Goal: Task Accomplishment & Management: Manage account settings

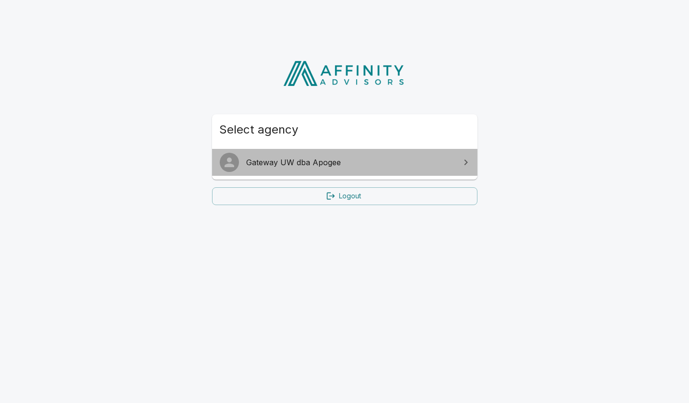
click at [336, 168] on link "Gateway UW dba Apogee" at bounding box center [344, 162] width 265 height 27
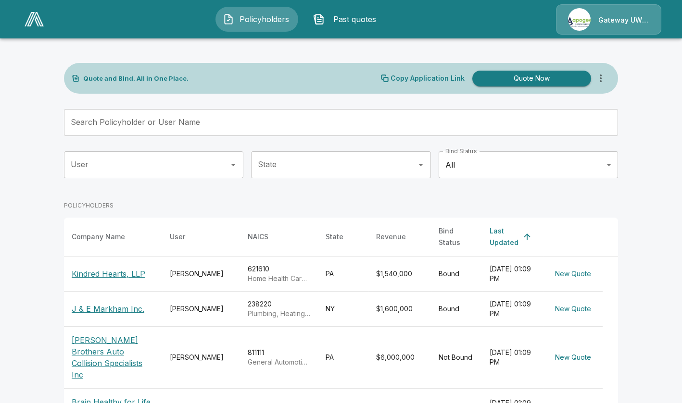
click at [168, 126] on div "Search Policyholder or User Name Search Policyholder or User Name" at bounding box center [341, 122] width 554 height 27
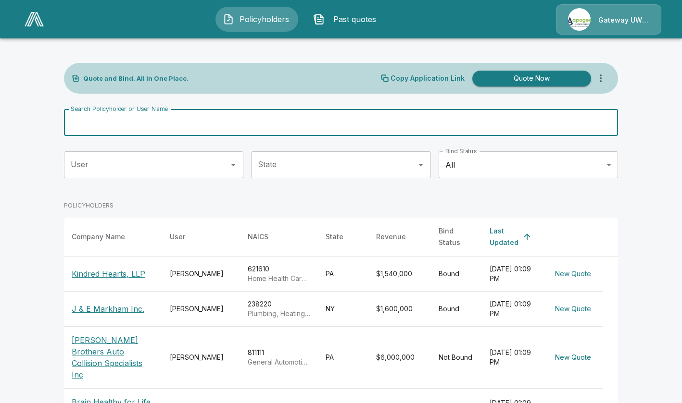
paste input "**********"
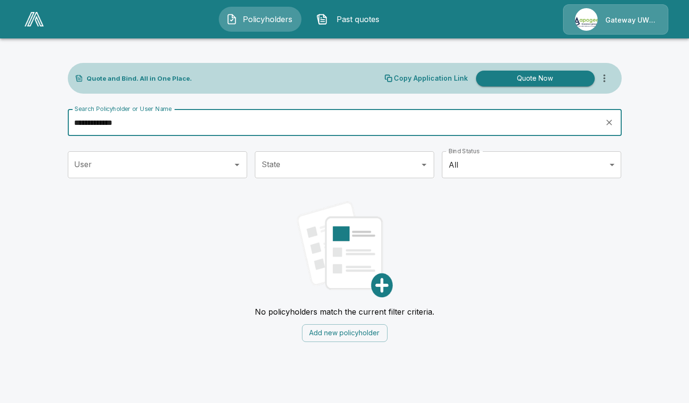
type input "**********"
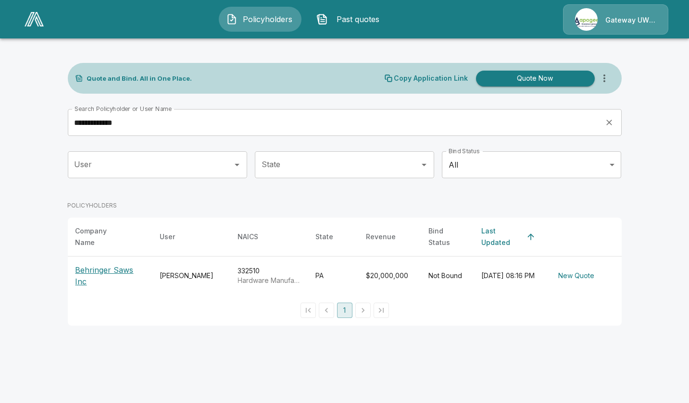
click at [126, 267] on p "Behringer Saws Inc" at bounding box center [109, 275] width 69 height 23
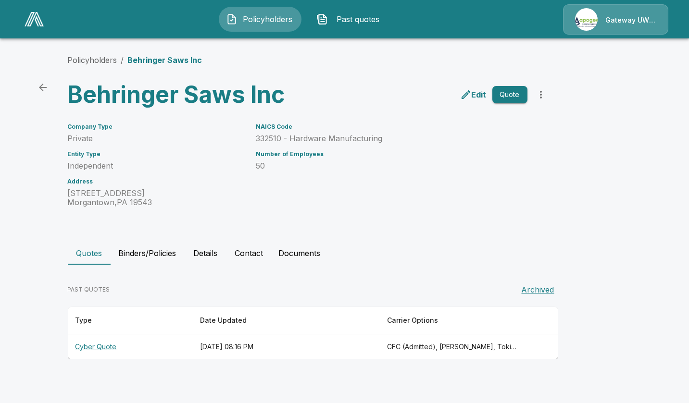
click at [16, 261] on main "Policyholders / Behringer Saws Inc Behringer Saws Inc Edit Quote Company Type P…" at bounding box center [344, 189] width 689 height 378
click at [255, 352] on th "September 28, 2025 at 08:16 PM" at bounding box center [285, 347] width 187 height 25
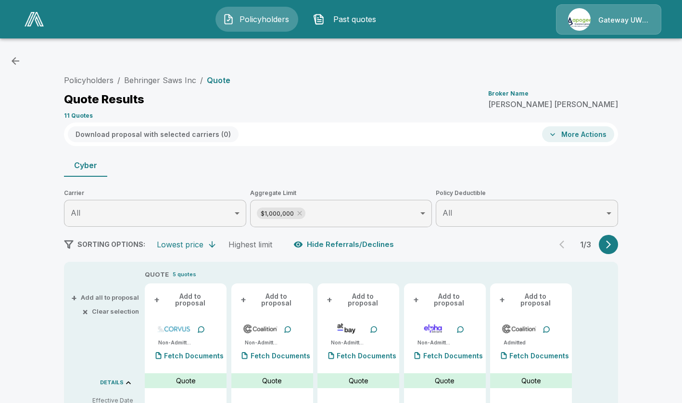
click at [617, 247] on button "button" at bounding box center [608, 244] width 19 height 19
click at [617, 246] on button "button" at bounding box center [608, 244] width 19 height 19
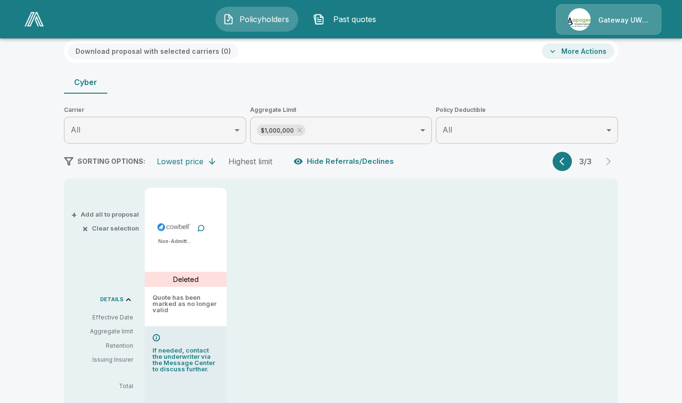
scroll to position [96, 0]
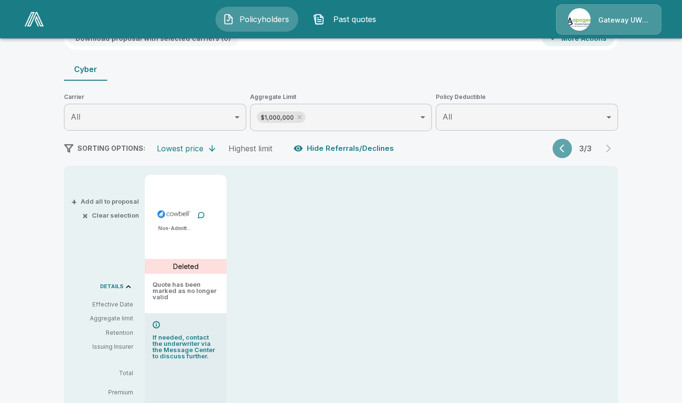
click at [565, 139] on button "button" at bounding box center [561, 148] width 19 height 19
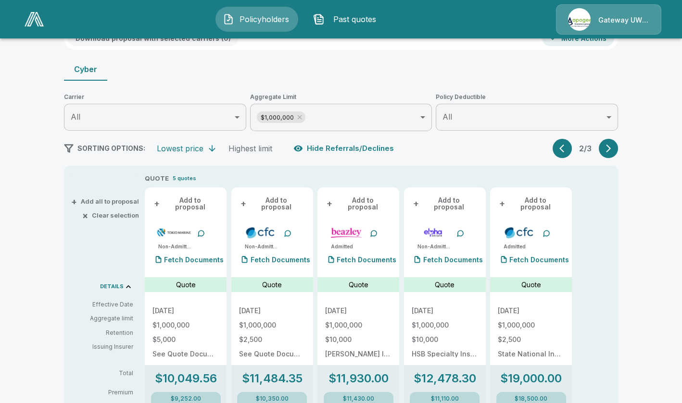
click at [564, 140] on button "button" at bounding box center [561, 148] width 19 height 19
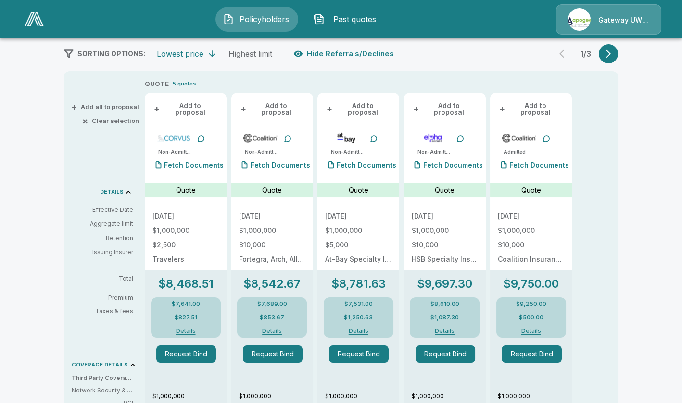
scroll to position [192, 0]
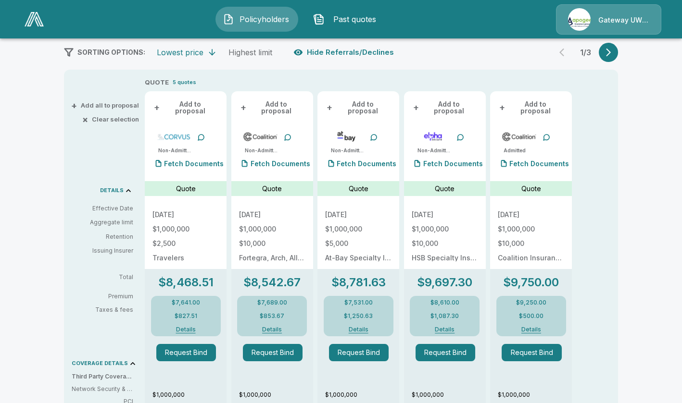
click at [273, 327] on button "Details" at bounding box center [271, 330] width 43 height 6
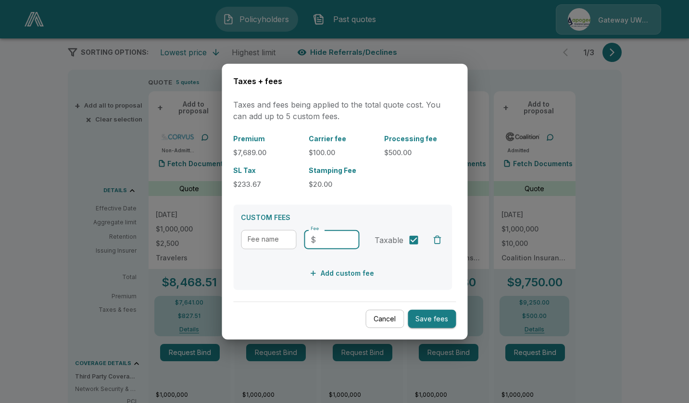
click at [332, 242] on input "Fee" at bounding box center [339, 239] width 39 height 19
type input "***"
click at [262, 238] on input "Fee name" at bounding box center [268, 239] width 55 height 19
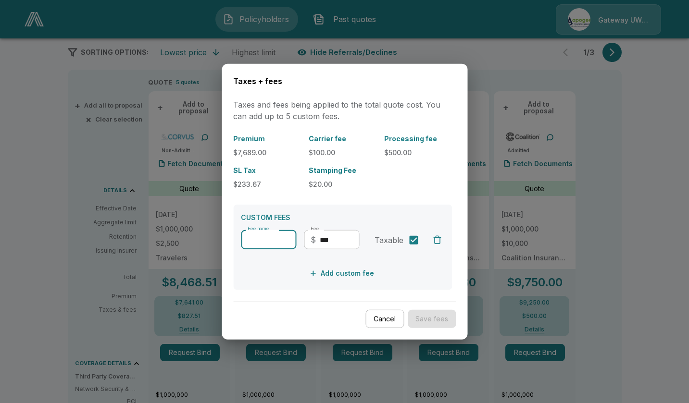
click at [388, 321] on button "Cancel" at bounding box center [384, 319] width 38 height 19
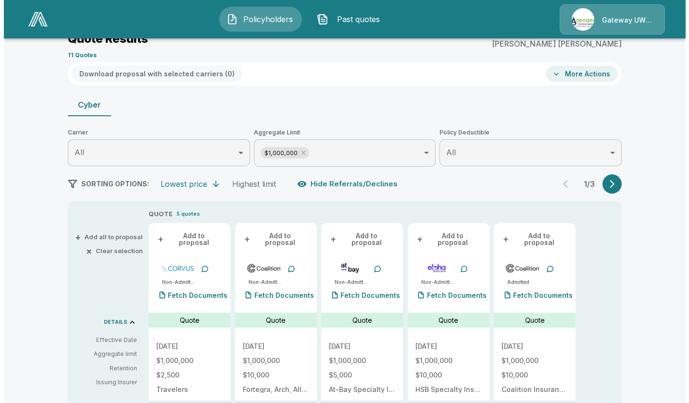
scroll to position [48, 0]
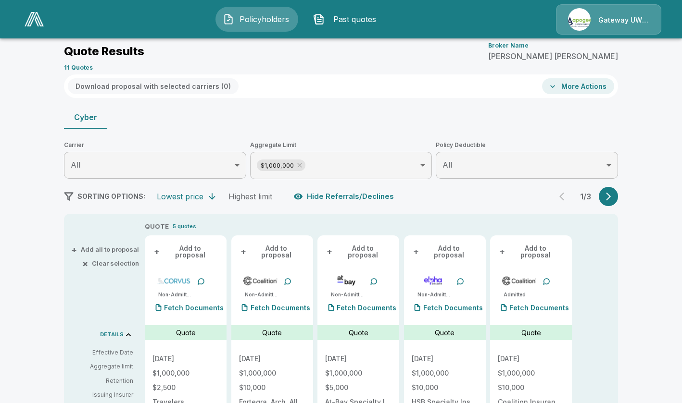
click at [592, 83] on button "More Actions" at bounding box center [578, 86] width 72 height 16
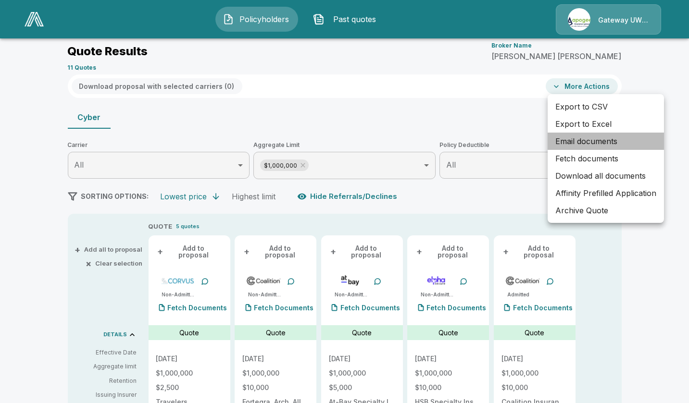
click at [579, 142] on li "Email documents" at bounding box center [606, 141] width 116 height 17
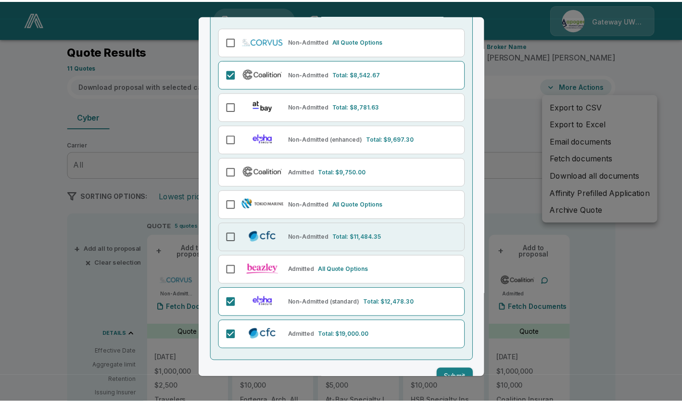
scroll to position [112, 0]
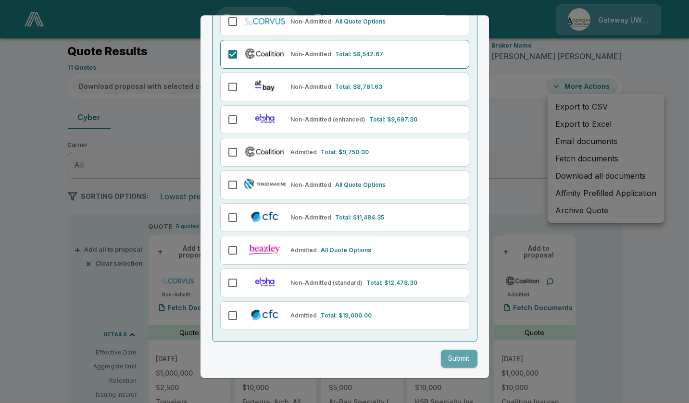
click at [451, 364] on button "Submit" at bounding box center [459, 359] width 37 height 18
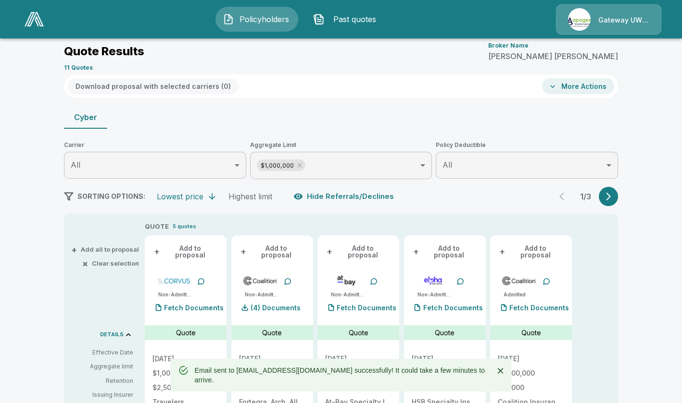
drag, startPoint x: 26, startPoint y: 314, endPoint x: 429, endPoint y: 78, distance: 466.5
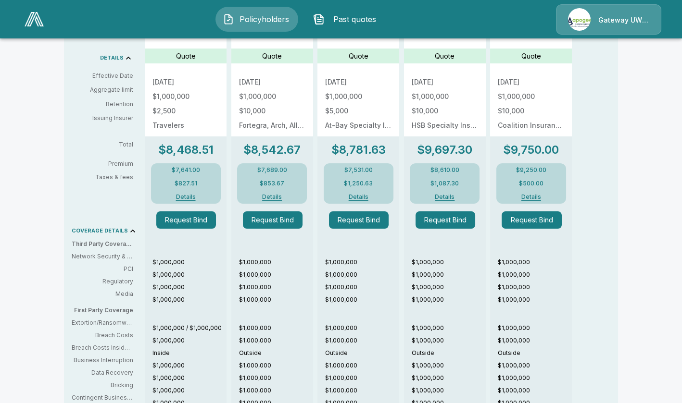
scroll to position [218, 0]
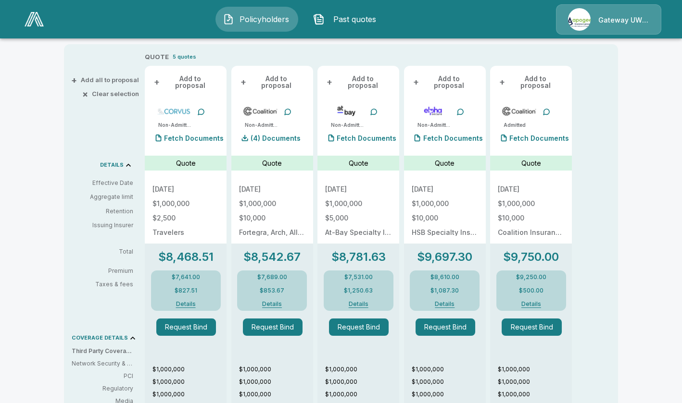
click at [277, 301] on button "Details" at bounding box center [271, 304] width 43 height 6
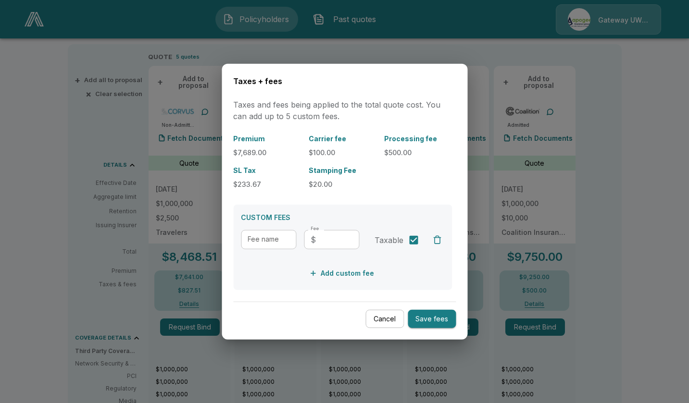
click at [373, 323] on button "Cancel" at bounding box center [384, 319] width 38 height 19
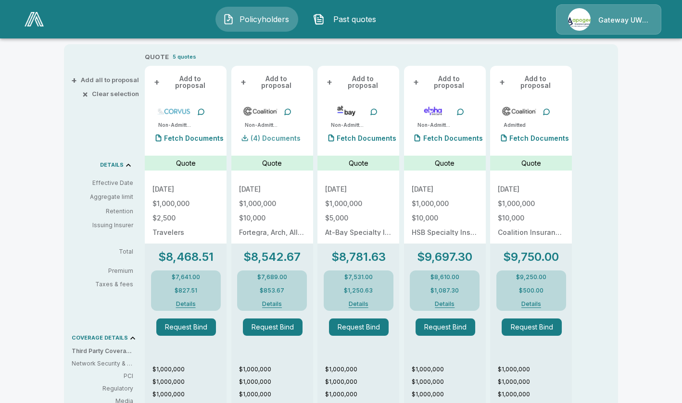
click at [275, 135] on p "(4) Documents" at bounding box center [275, 138] width 50 height 7
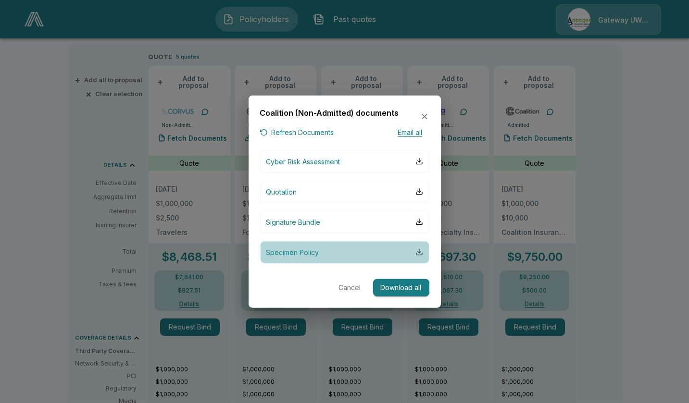
click at [418, 253] on div "button" at bounding box center [419, 253] width 8 height 8
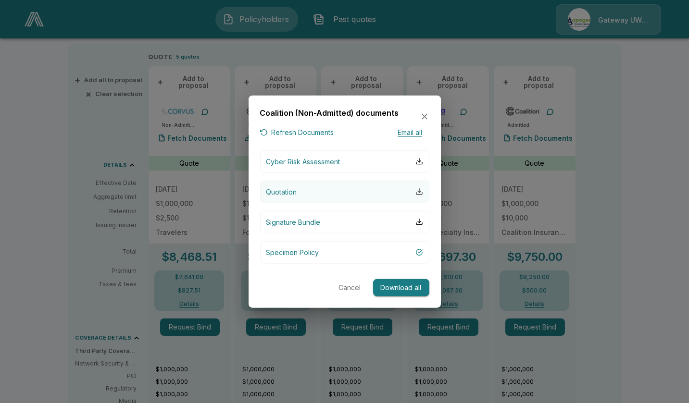
click at [421, 192] on div "button" at bounding box center [419, 192] width 8 height 8
click at [322, 132] on button "Refresh Documents" at bounding box center [297, 133] width 74 height 12
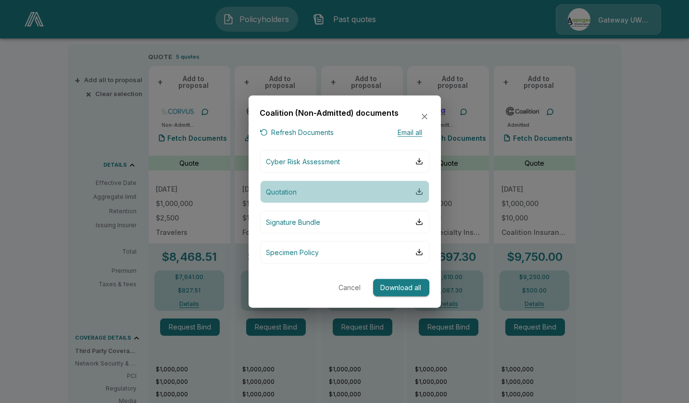
click at [419, 191] on div "button" at bounding box center [419, 192] width 8 height 8
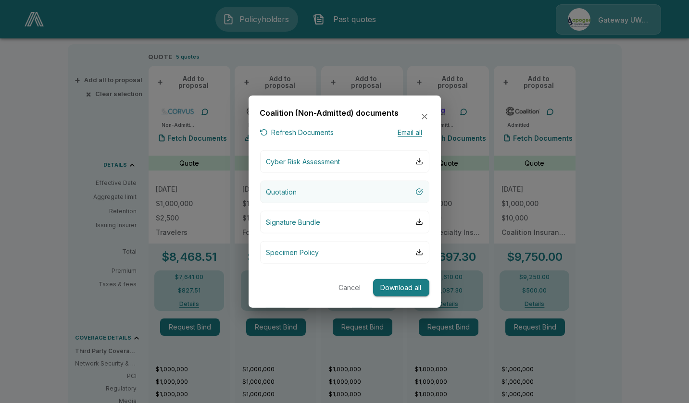
click at [296, 190] on p "Quotation" at bounding box center [281, 192] width 31 height 10
click at [302, 186] on button "Quotation" at bounding box center [344, 191] width 169 height 23
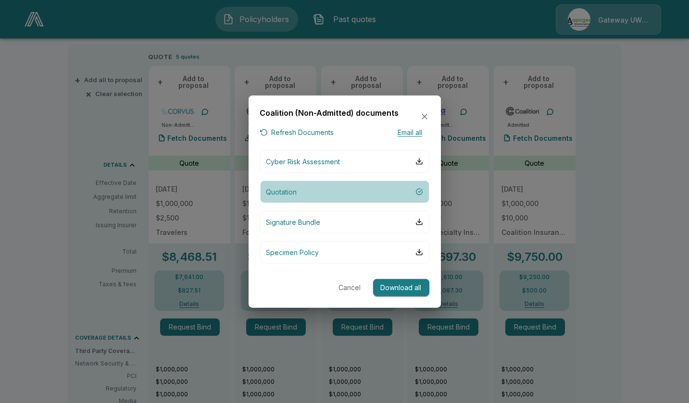
click at [302, 186] on button "Quotation" at bounding box center [344, 191] width 169 height 23
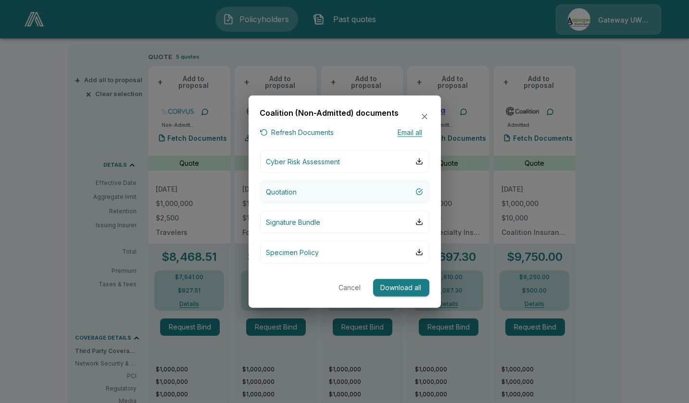
click at [302, 186] on button "Quotation" at bounding box center [344, 191] width 169 height 23
click at [304, 188] on button "Quotation" at bounding box center [344, 191] width 169 height 23
click at [303, 187] on button "Quotation" at bounding box center [344, 191] width 169 height 23
click at [304, 185] on button "Quotation" at bounding box center [344, 191] width 169 height 23
click at [419, 189] on div "button" at bounding box center [419, 192] width 8 height 8
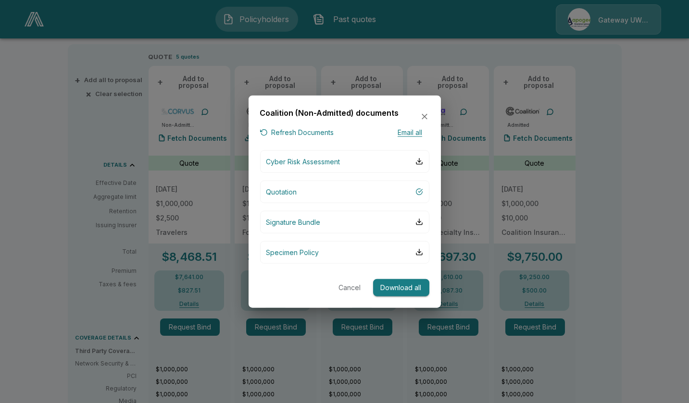
click at [401, 134] on button "Email all" at bounding box center [410, 133] width 38 height 12
